Goal: Information Seeking & Learning: Learn about a topic

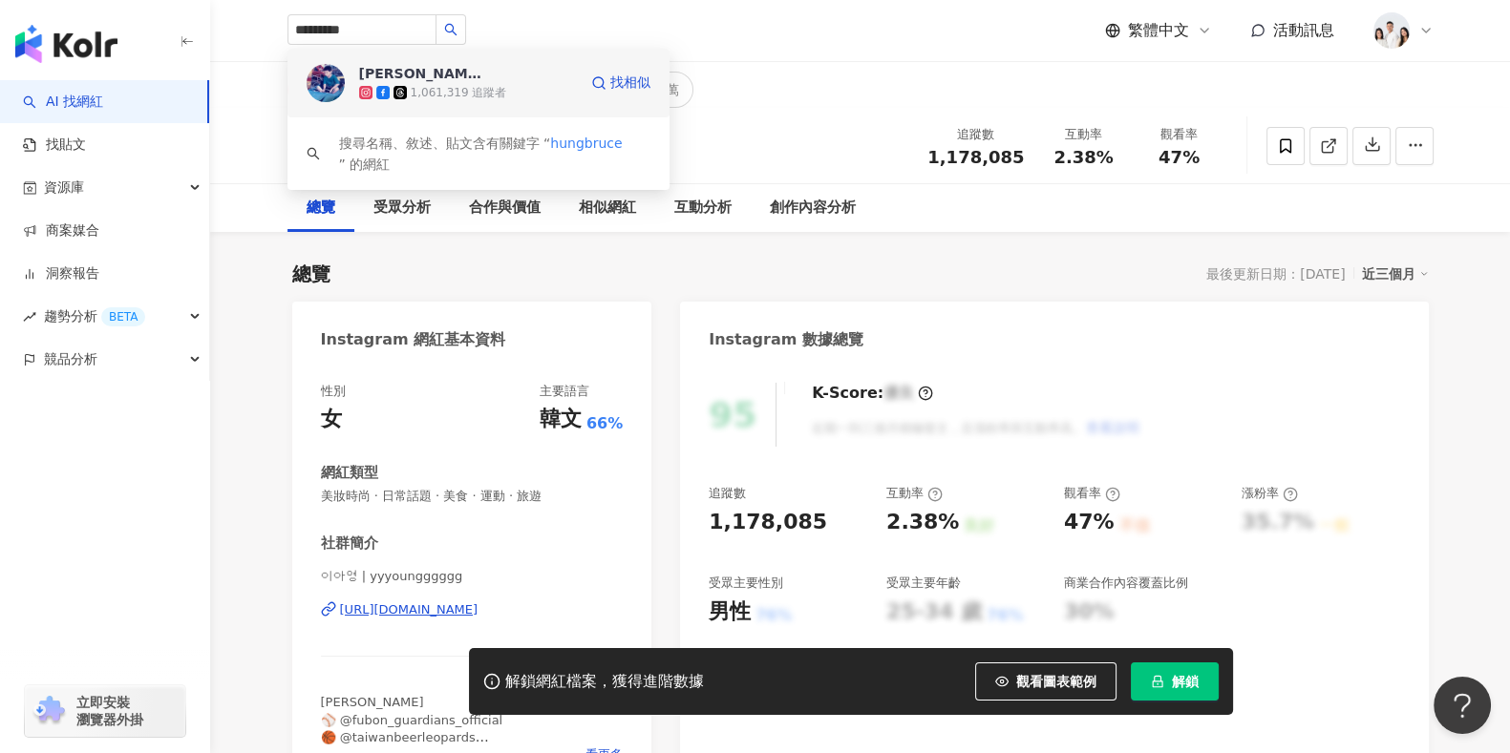
click at [462, 78] on span "[PERSON_NAME]" at bounding box center [421, 73] width 124 height 19
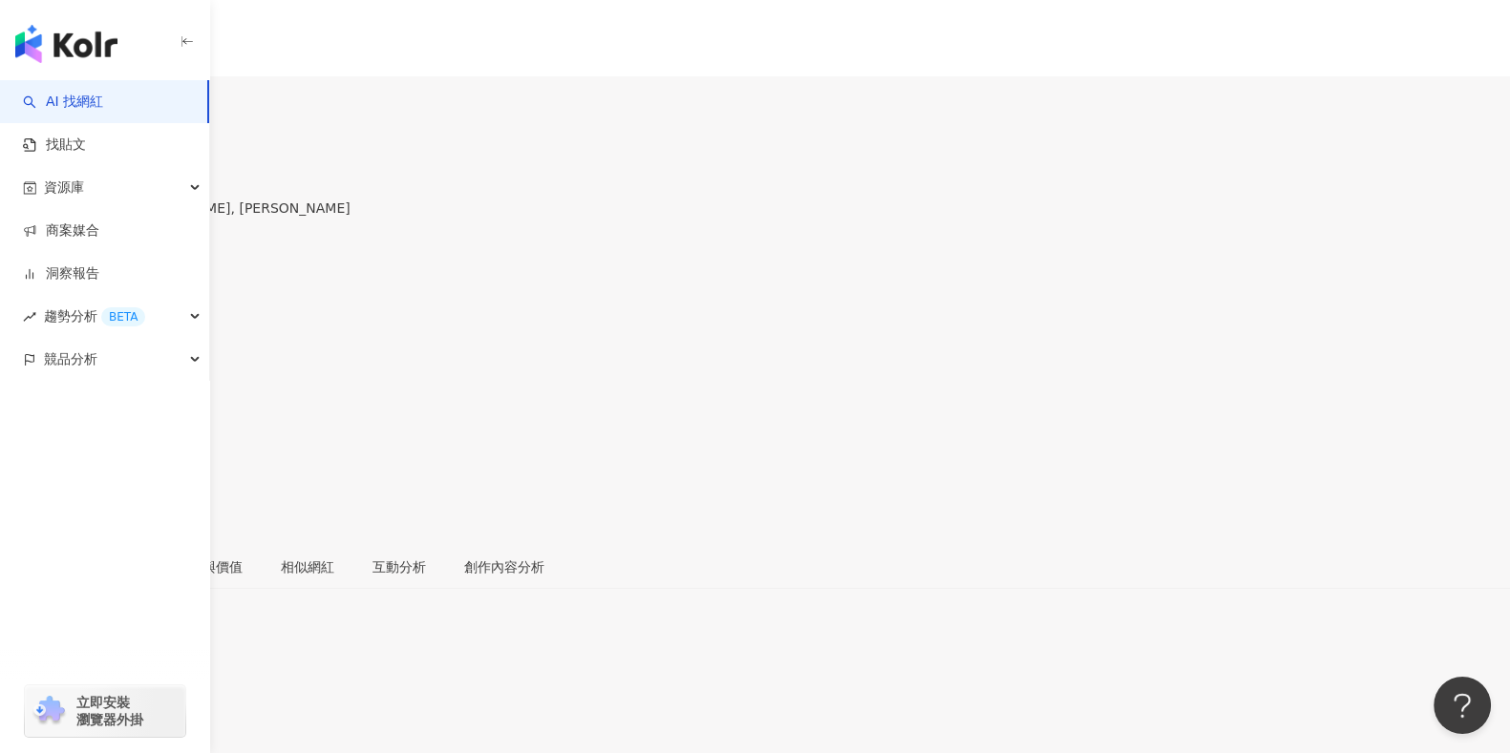
drag, startPoint x: 1050, startPoint y: 159, endPoint x: 1102, endPoint y: 160, distance: 51.6
click at [1102, 302] on div "1.24%" at bounding box center [755, 320] width 1510 height 36
